Goal: Task Accomplishment & Management: Use online tool/utility

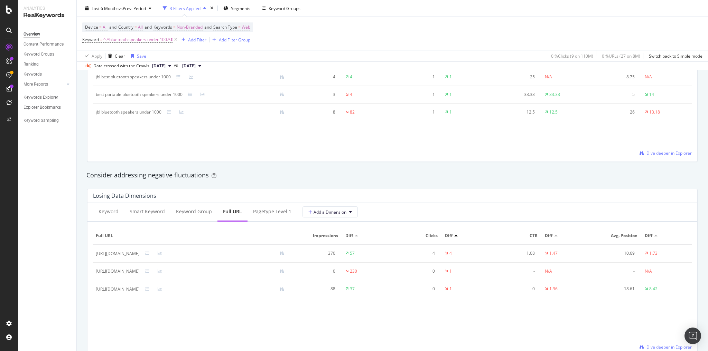
scroll to position [699, 0]
click at [138, 40] on span "^.*bluetooth speakers under 100.*$" at bounding box center [137, 40] width 69 height 10
click at [135, 64] on input "bluetooth speakers under 100" at bounding box center [120, 68] width 65 height 11
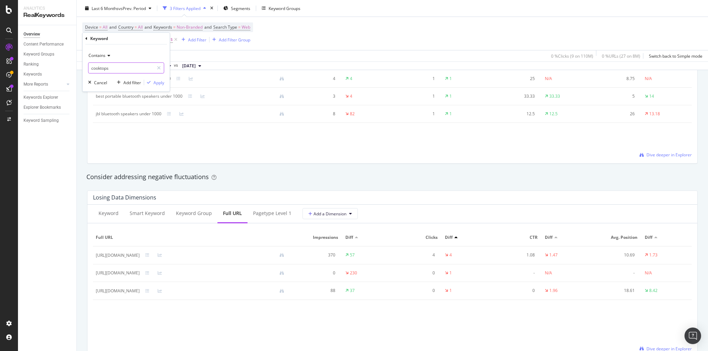
type input "cooktops"
click at [157, 82] on div "Apply" at bounding box center [158, 82] width 11 height 6
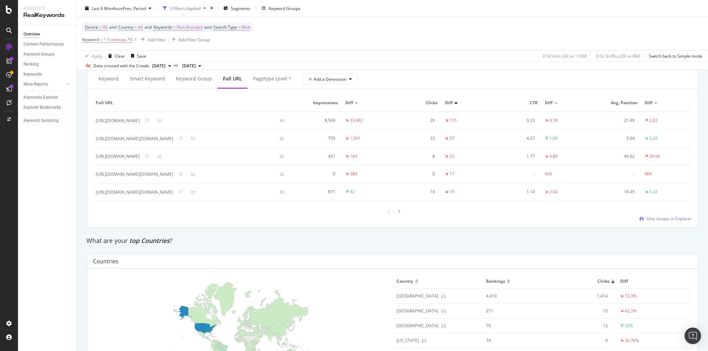
scroll to position [837, 0]
click at [397, 210] on icon at bounding box center [398, 211] width 3 height 4
click at [397, 209] on icon at bounding box center [398, 211] width 3 height 4
click at [399, 207] on div at bounding box center [399, 211] width 6 height 9
click at [402, 210] on div at bounding box center [392, 211] width 599 height 9
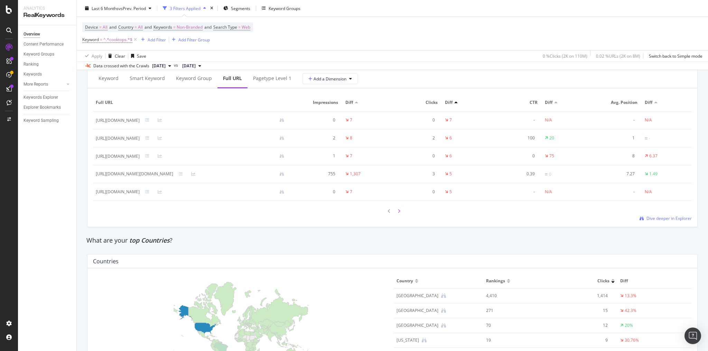
click at [397, 209] on icon at bounding box center [398, 211] width 3 height 4
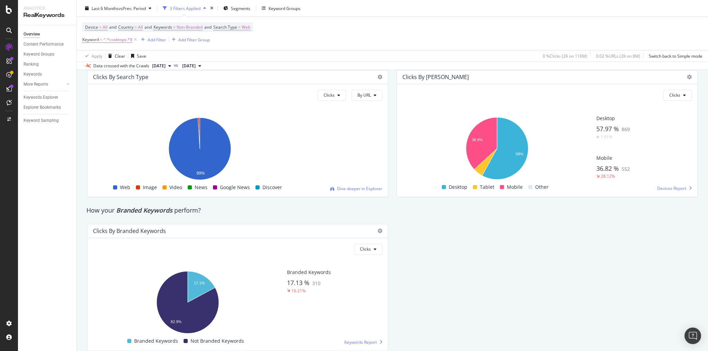
scroll to position [1175, 0]
